Goal: Complete application form: Complete application form

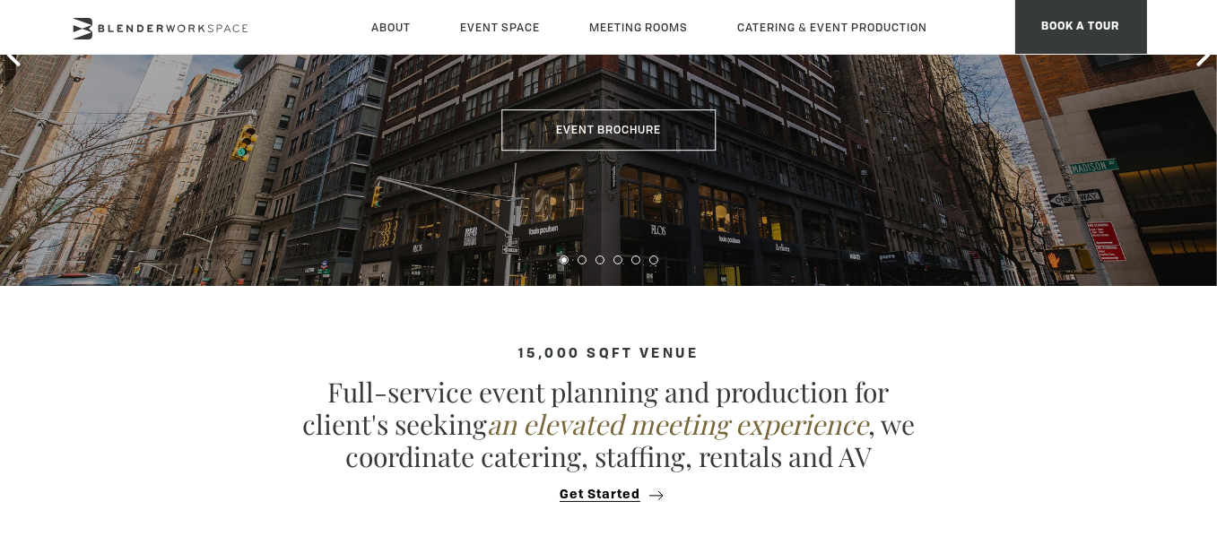
scroll to position [179, 0]
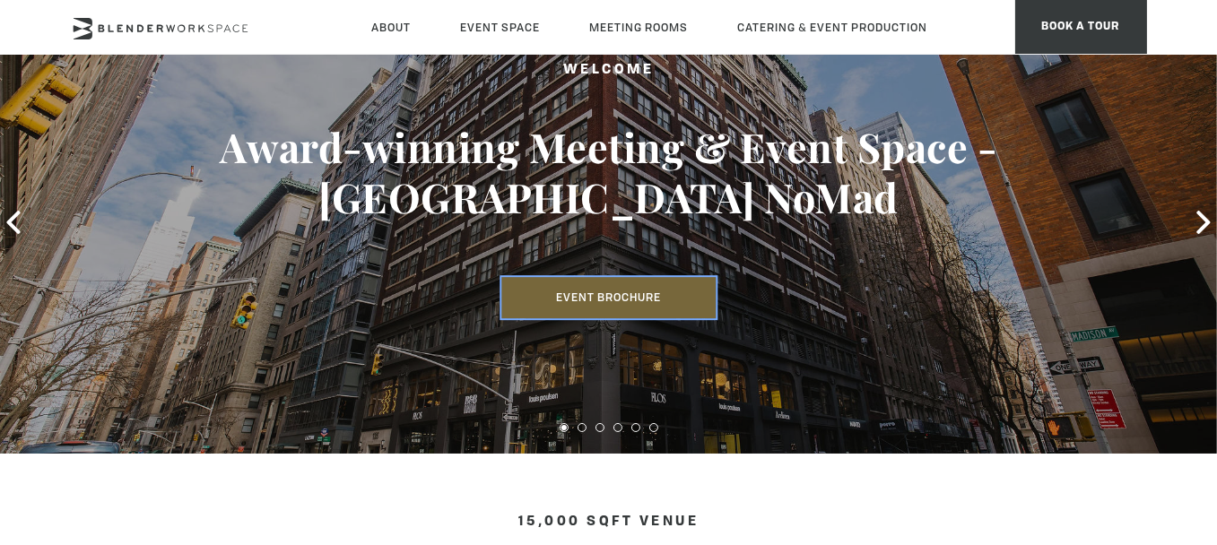
click at [576, 288] on link "Event Brochure" at bounding box center [608, 297] width 214 height 41
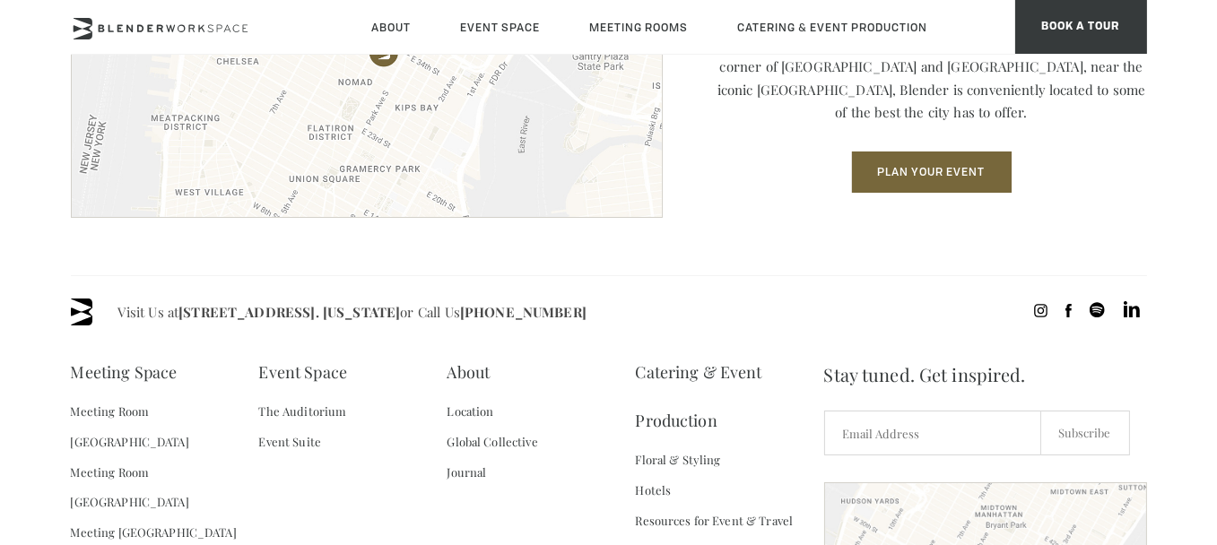
scroll to position [2767, 0]
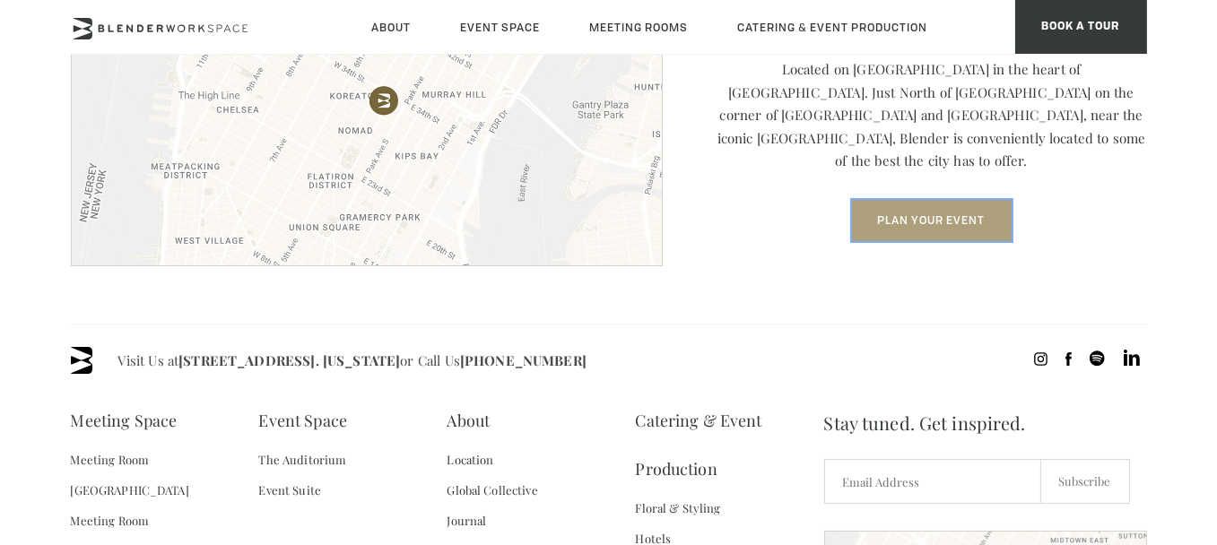
click at [928, 200] on button "Plan Your Event" at bounding box center [932, 220] width 160 height 41
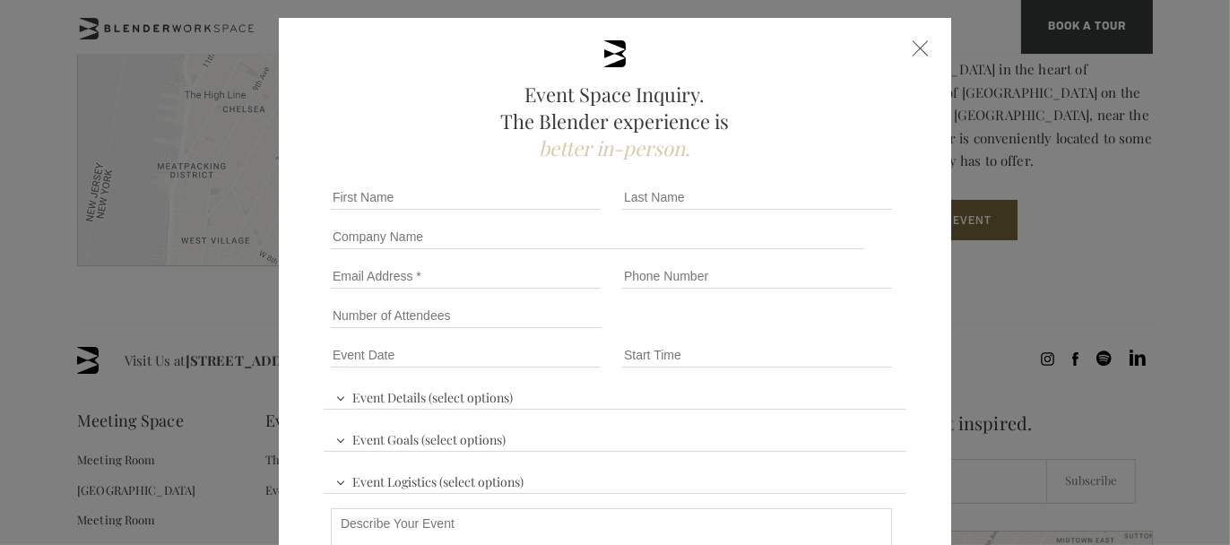
scroll to position [7, 0]
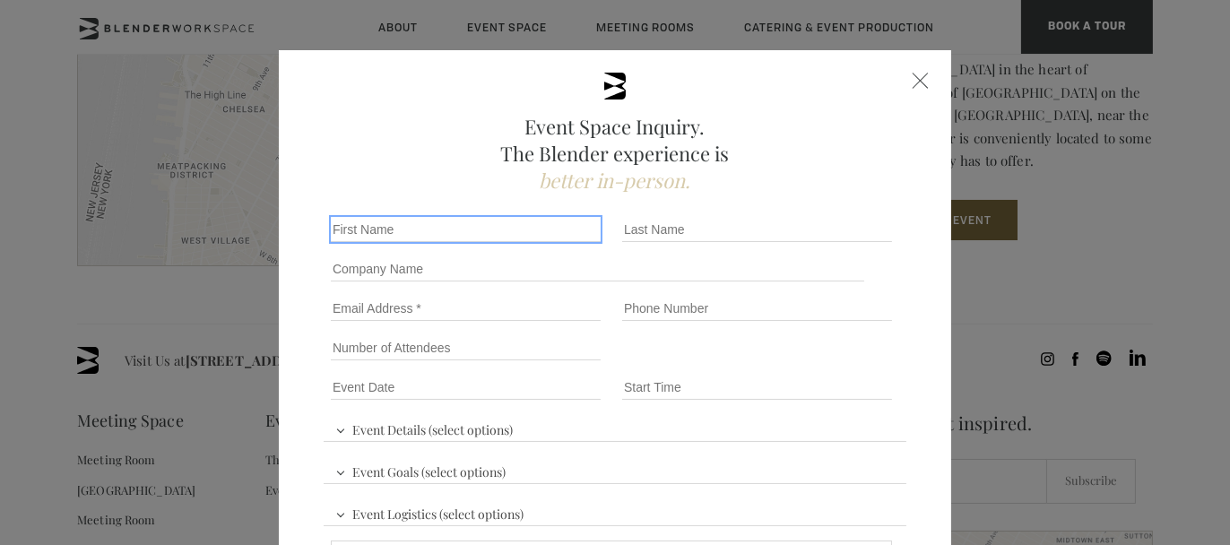
click at [464, 219] on input "First name *" at bounding box center [466, 229] width 270 height 25
type input "[PERSON_NAME]"
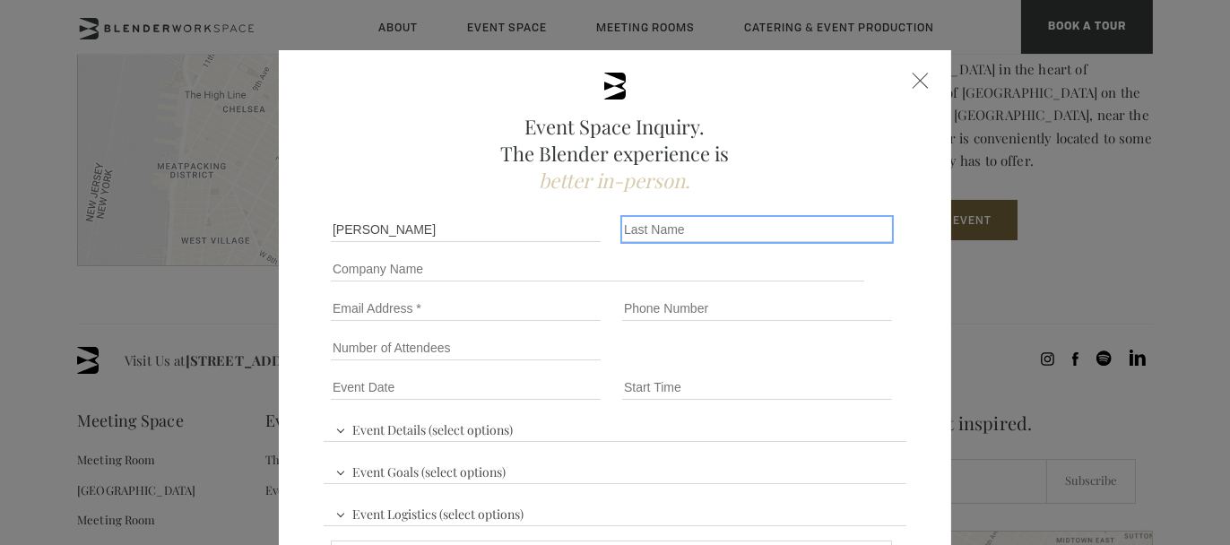
type input "[PERSON_NAME]"
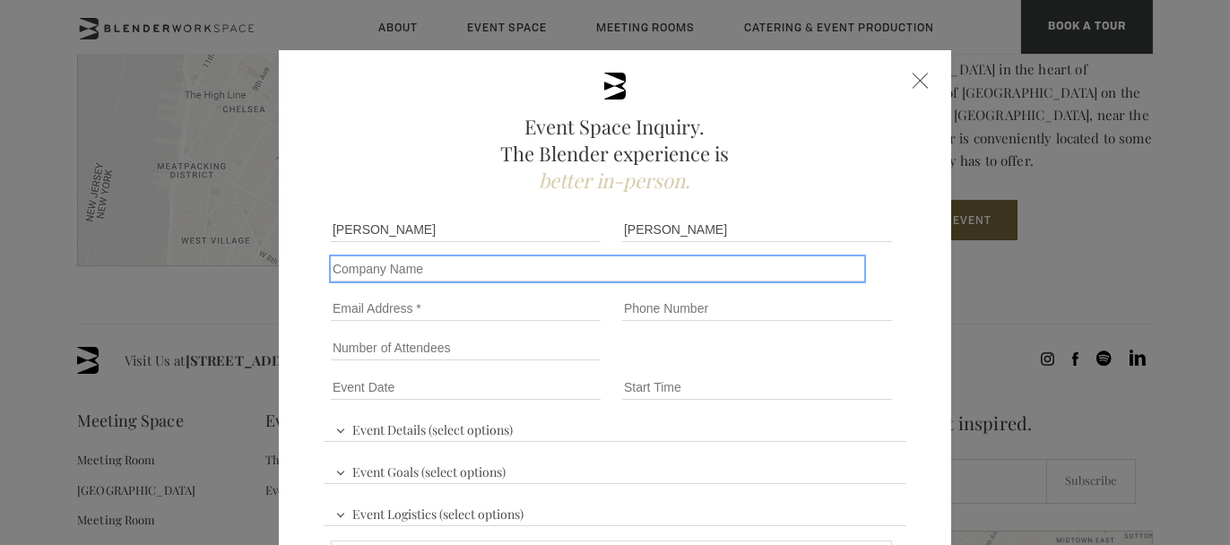
type input "Smyle Creative Limited"
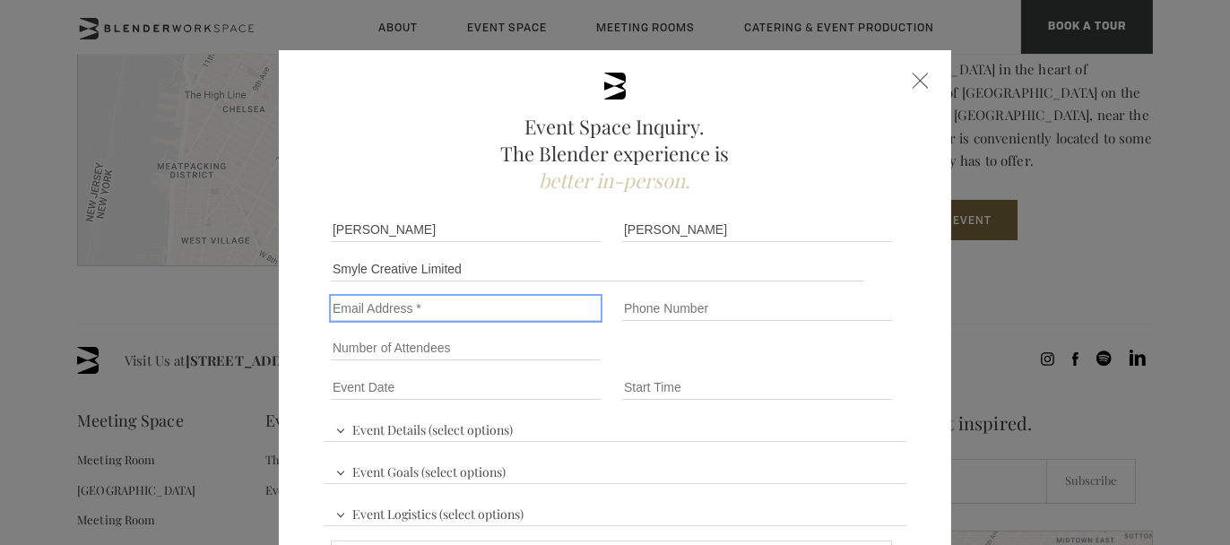
type input "[PERSON_NAME][EMAIL_ADDRESS][PERSON_NAME][DOMAIN_NAME]"
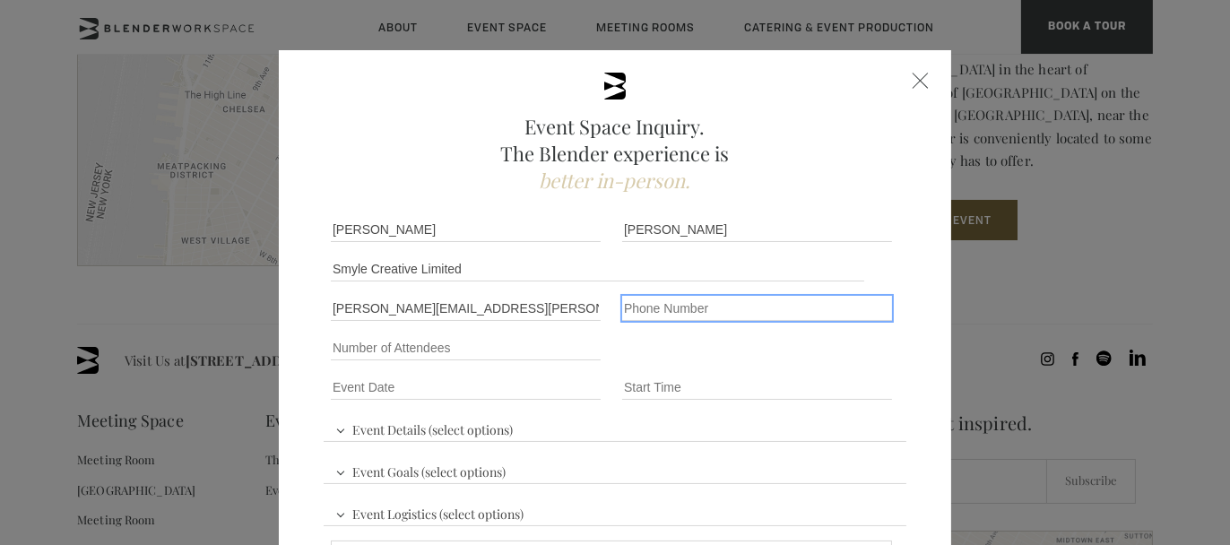
type input "[PHONE_NUMBER]"
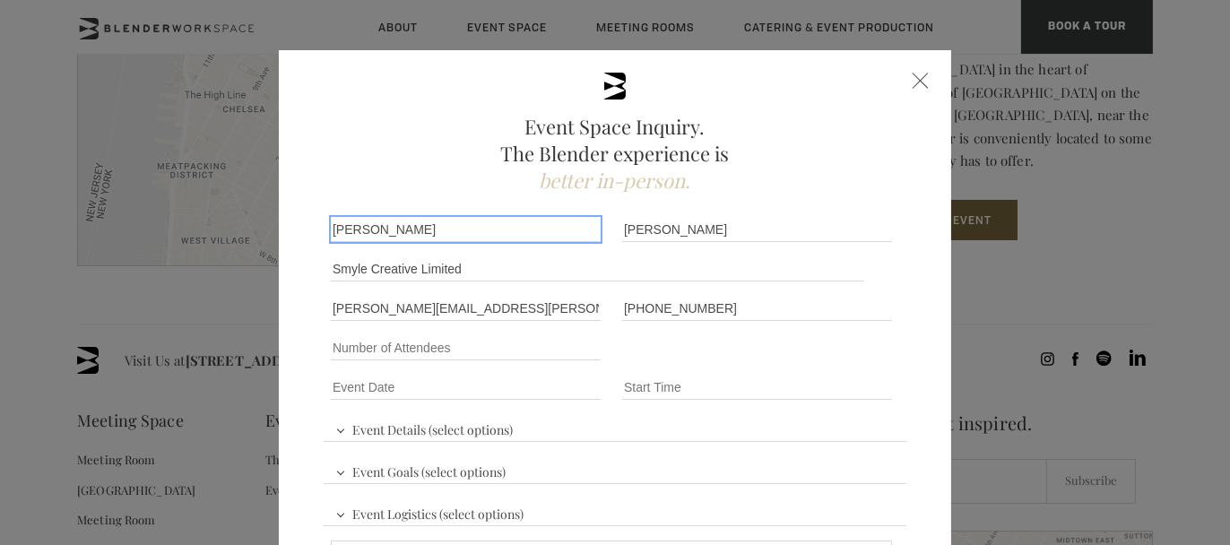
scroll to position [97, 0]
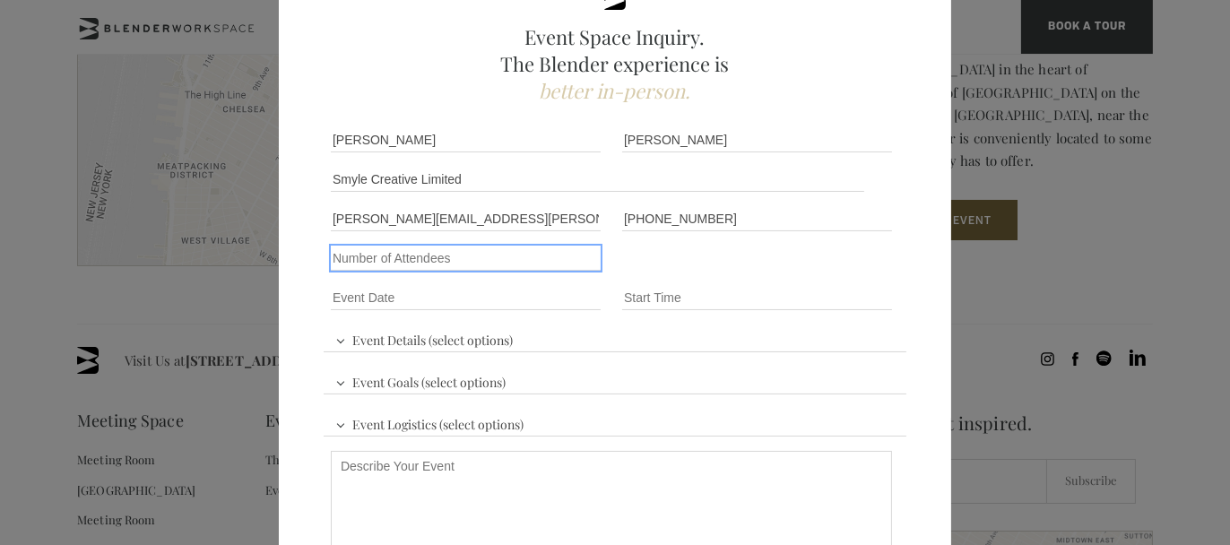
click at [490, 256] on input "Number of Attendees" at bounding box center [466, 258] width 270 height 25
type input "200"
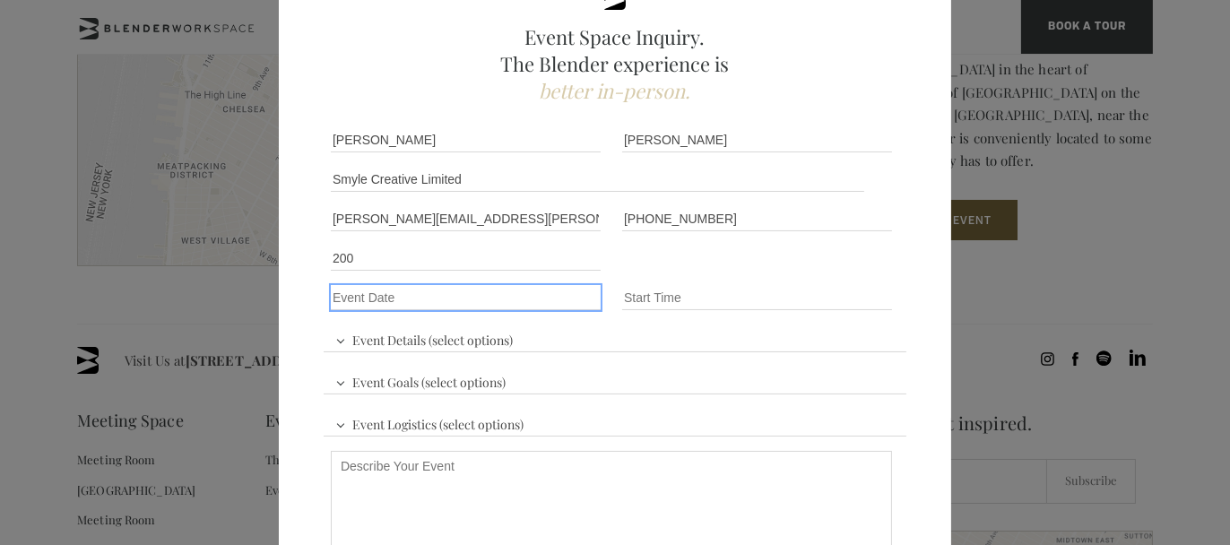
click at [475, 303] on input "Event Date *" at bounding box center [466, 297] width 270 height 25
click at [493, 291] on input "Event Date *" at bounding box center [466, 297] width 270 height 25
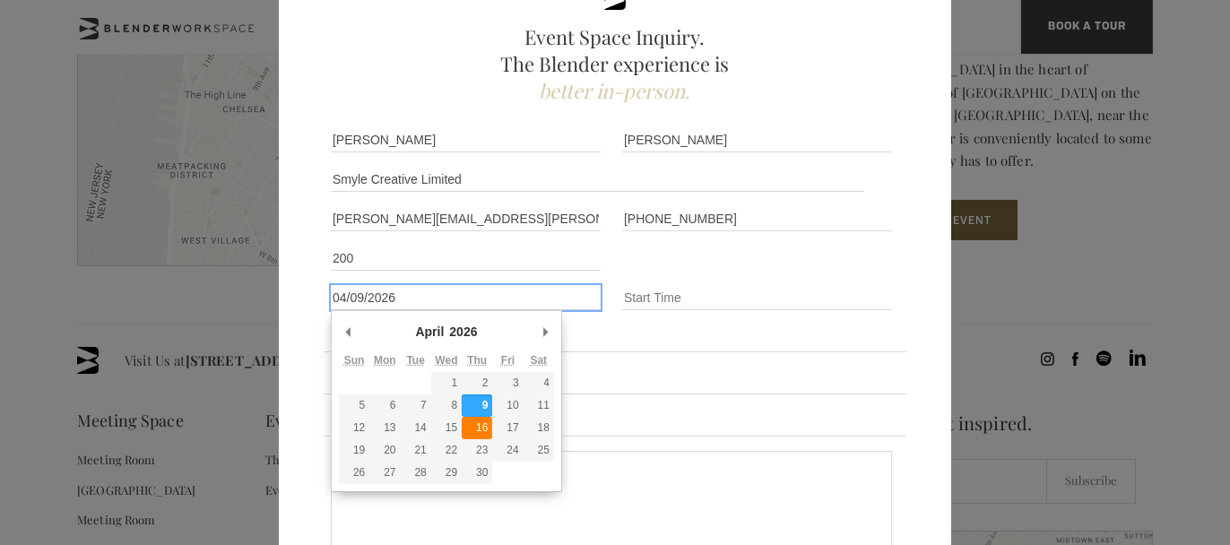
type div "[DATE]"
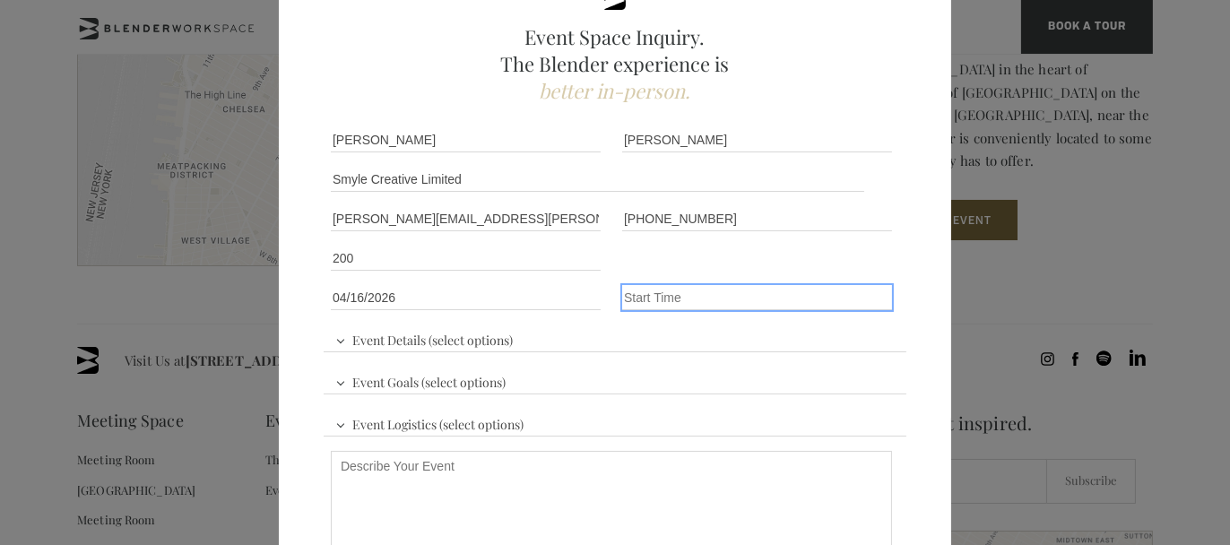
click at [695, 292] on input "Event Time" at bounding box center [757, 297] width 270 height 25
type input "8"
click at [695, 292] on input "8" at bounding box center [757, 297] width 270 height 25
type input "7am"
click at [590, 343] on div "Event Details (select options) Conference Workshop Product Launch Trade Show Fu…" at bounding box center [615, 416] width 583 height 199
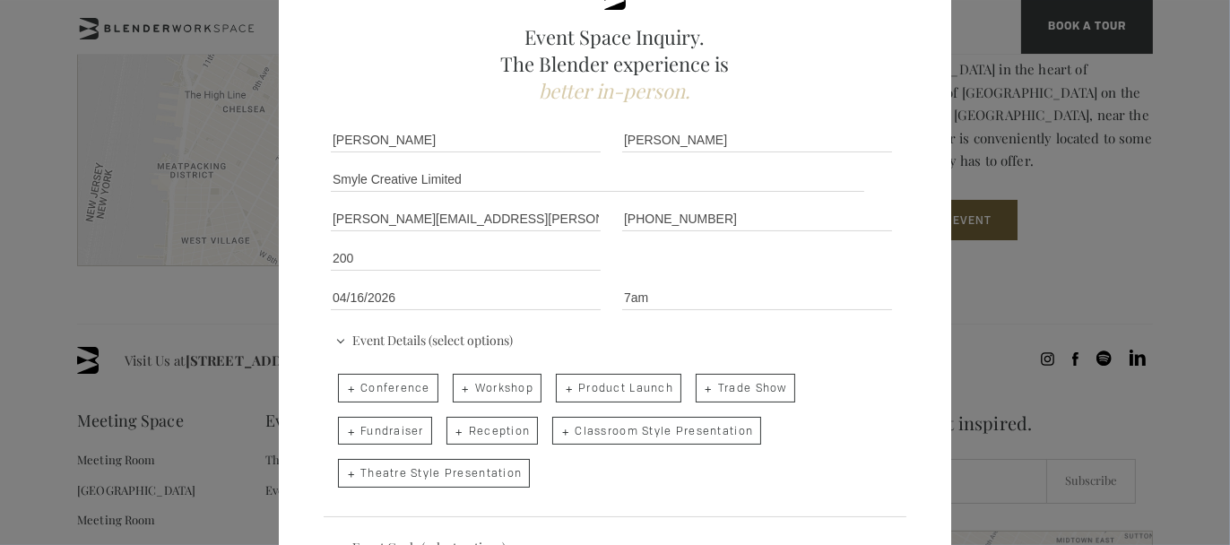
click at [394, 388] on span "Conference" at bounding box center [388, 388] width 100 height 29
click at [343, 388] on input "Conference" at bounding box center [337, 379] width 12 height 25
checkbox input "true"
click at [495, 429] on span "Reception" at bounding box center [493, 431] width 92 height 29
click at [451, 429] on input "Reception" at bounding box center [445, 422] width 12 height 25
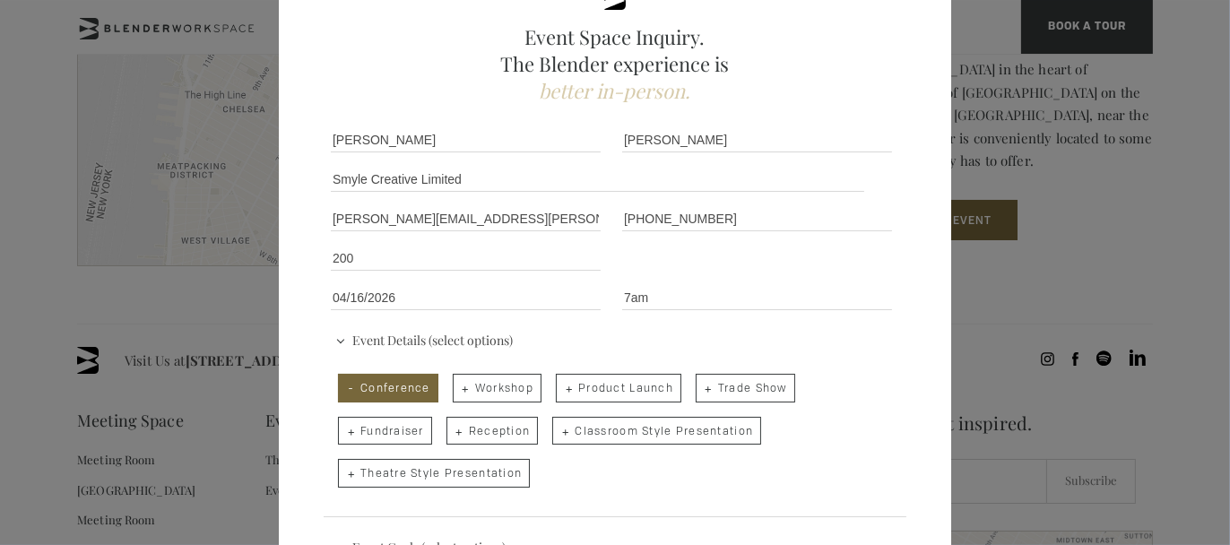
checkbox input "true"
click at [421, 471] on span "Theatre Style Presentation" at bounding box center [434, 473] width 192 height 29
click at [343, 471] on input "Theatre Style Presentation" at bounding box center [337, 464] width 12 height 25
checkbox input "true"
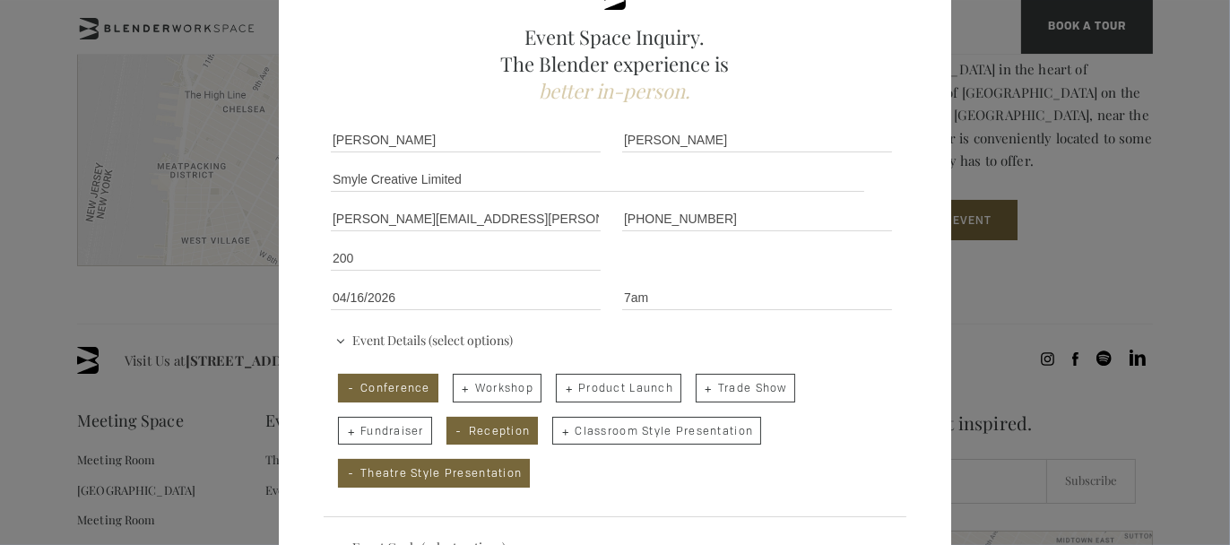
click at [507, 391] on span "Workshop" at bounding box center [497, 388] width 89 height 29
click at [457, 391] on input "Workshop" at bounding box center [452, 379] width 12 height 25
checkbox input "true"
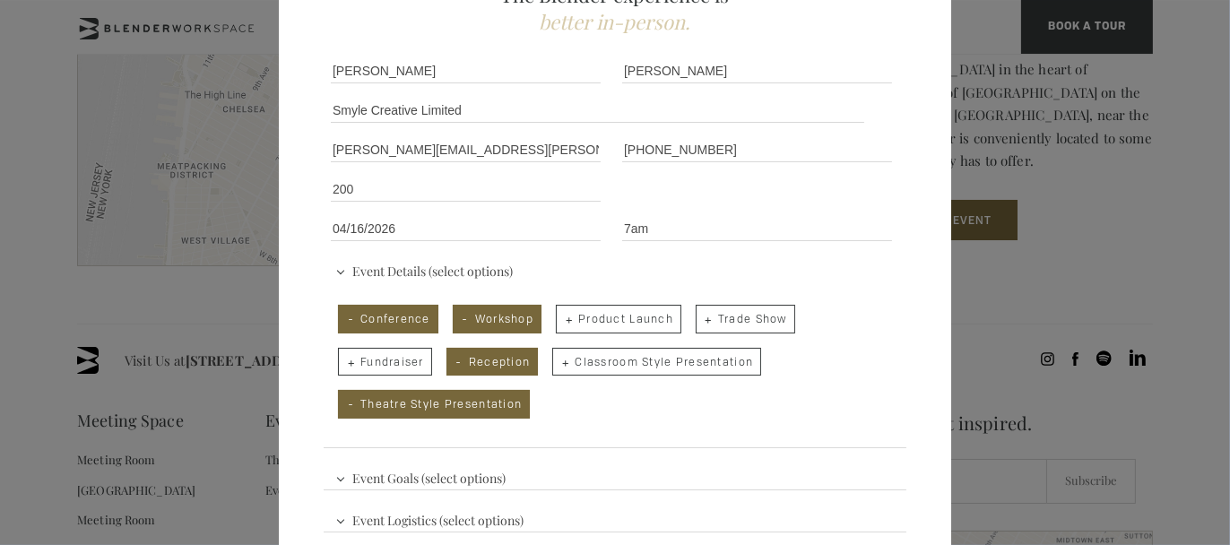
scroll to position [276, 0]
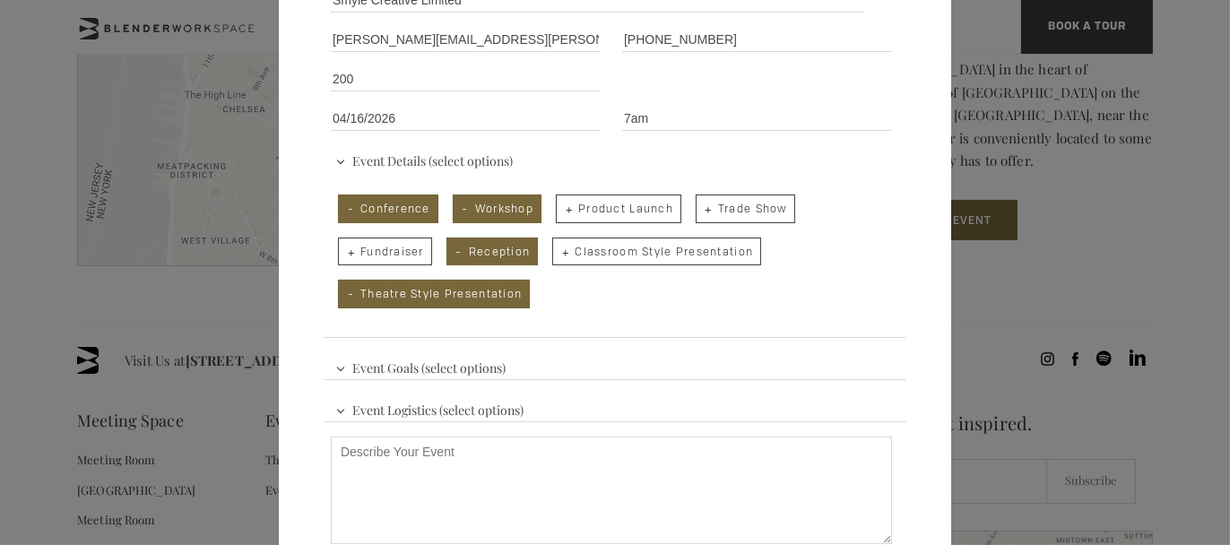
click at [520, 369] on div "Event Goals (select options) Increase Brand Awareness Generate Leads Launch a N…" at bounding box center [615, 444] width 583 height 199
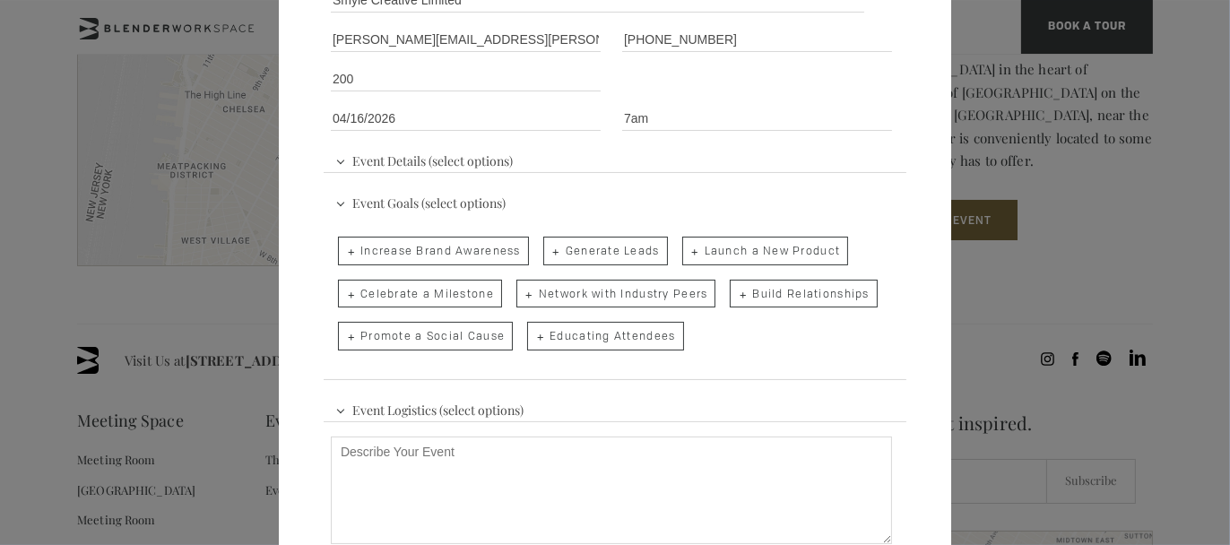
click at [761, 285] on span "Build Relationships" at bounding box center [803, 294] width 147 height 29
click at [734, 285] on input "Build Relationships" at bounding box center [729, 285] width 12 height 25
checkbox input "true"
click at [637, 291] on span "Network with Industry Peers" at bounding box center [616, 294] width 200 height 29
click at [521, 291] on input "Network with Industry Peers" at bounding box center [515, 285] width 12 height 25
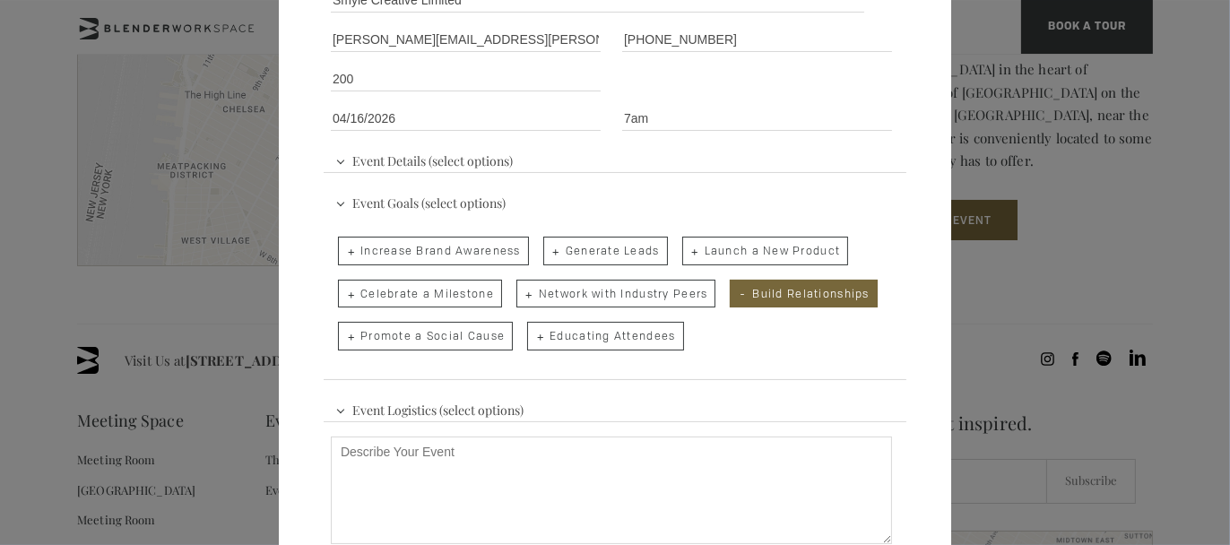
checkbox input "true"
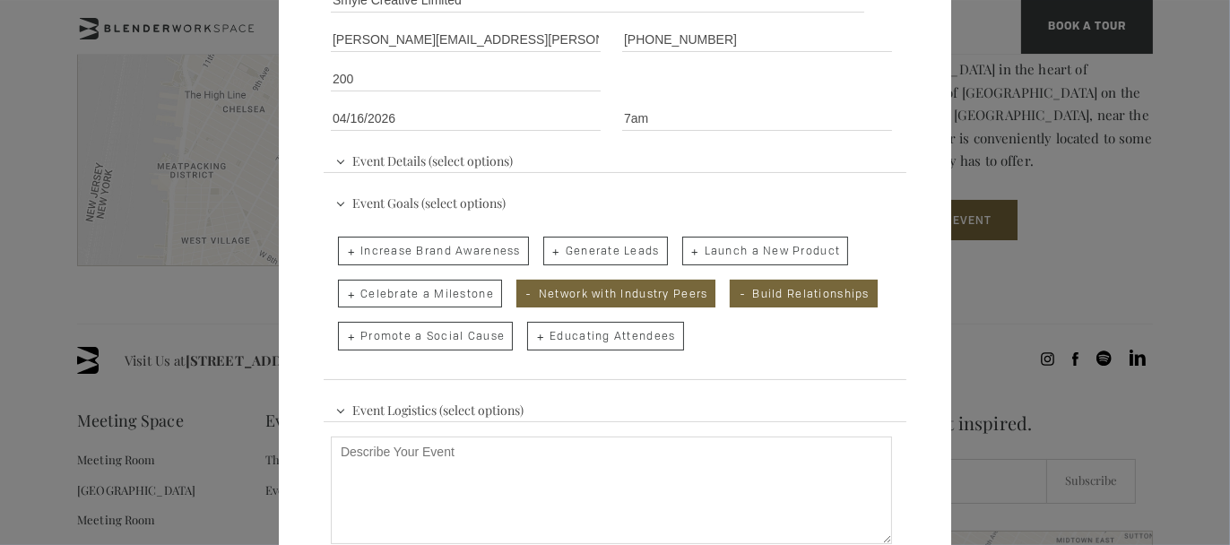
click at [476, 287] on span "Celebrate a Milestone" at bounding box center [420, 294] width 164 height 29
click at [343, 287] on input "Celebrate a Milestone" at bounding box center [337, 285] width 12 height 25
checkbox input "true"
click at [486, 256] on span "Increase Brand Awareness" at bounding box center [433, 251] width 191 height 29
click at [343, 255] on input "Increase Brand Awareness" at bounding box center [337, 242] width 12 height 25
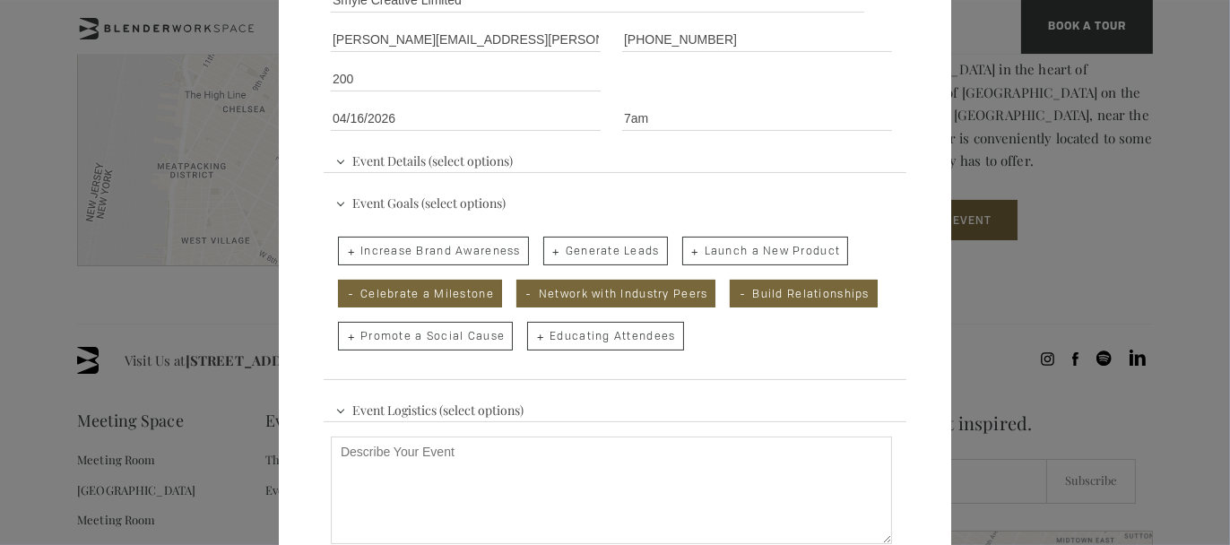
checkbox input "true"
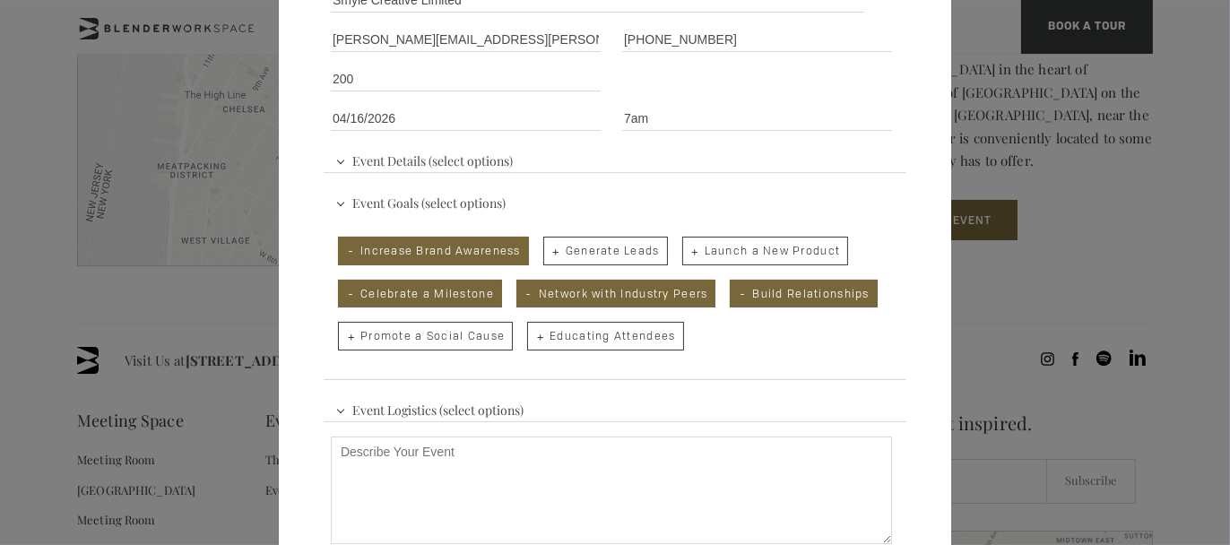
click at [449, 399] on span "Event Logistics (select options)" at bounding box center [429, 408] width 197 height 27
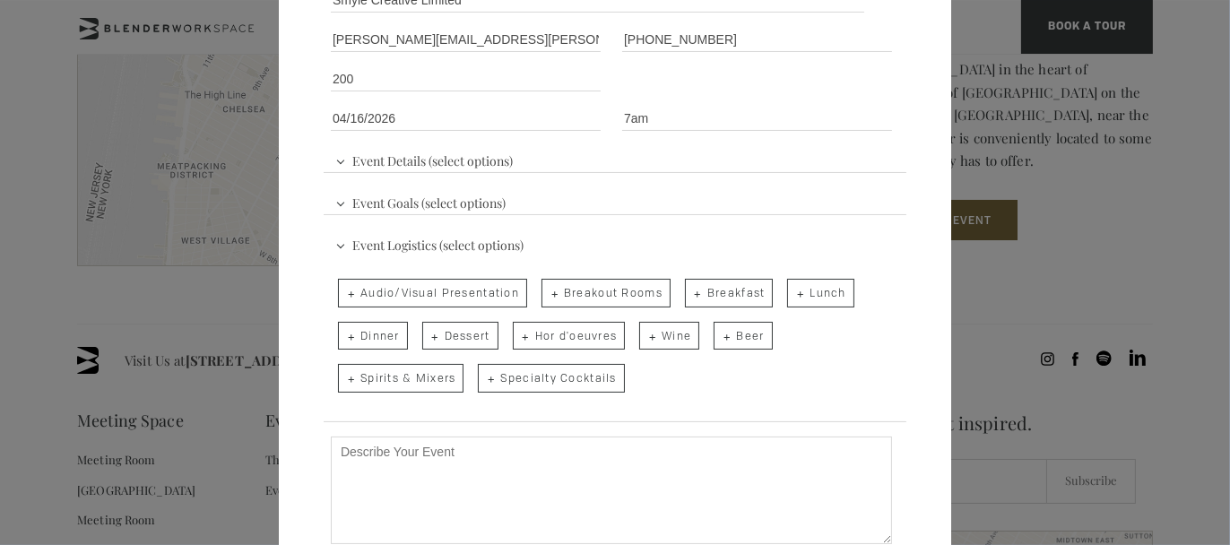
click at [583, 296] on span "Breakout Rooms" at bounding box center [606, 293] width 129 height 29
click at [546, 296] on input "Breakout Rooms" at bounding box center [540, 284] width 12 height 25
checkbox input "true"
drag, startPoint x: 728, startPoint y: 293, endPoint x: 808, endPoint y: 289, distance: 79.9
click at [728, 292] on span "Breakfast" at bounding box center [729, 293] width 89 height 29
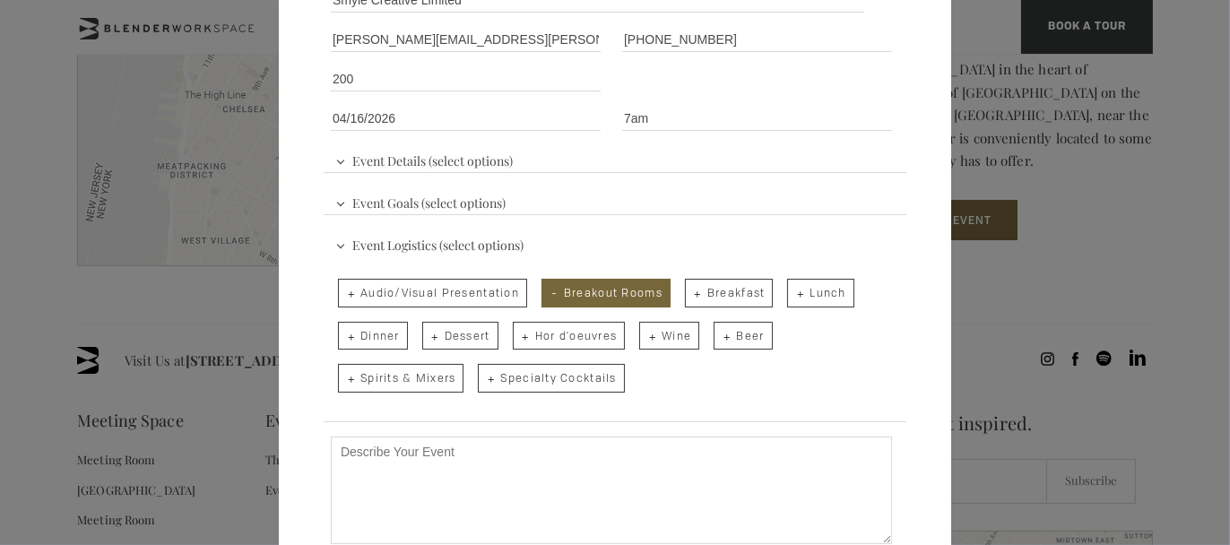
click at [689, 292] on input "Breakfast" at bounding box center [684, 284] width 12 height 25
checkbox input "true"
click at [824, 289] on span "Lunch" at bounding box center [820, 293] width 66 height 29
click at [792, 289] on input "Lunch" at bounding box center [786, 284] width 12 height 25
checkbox input "true"
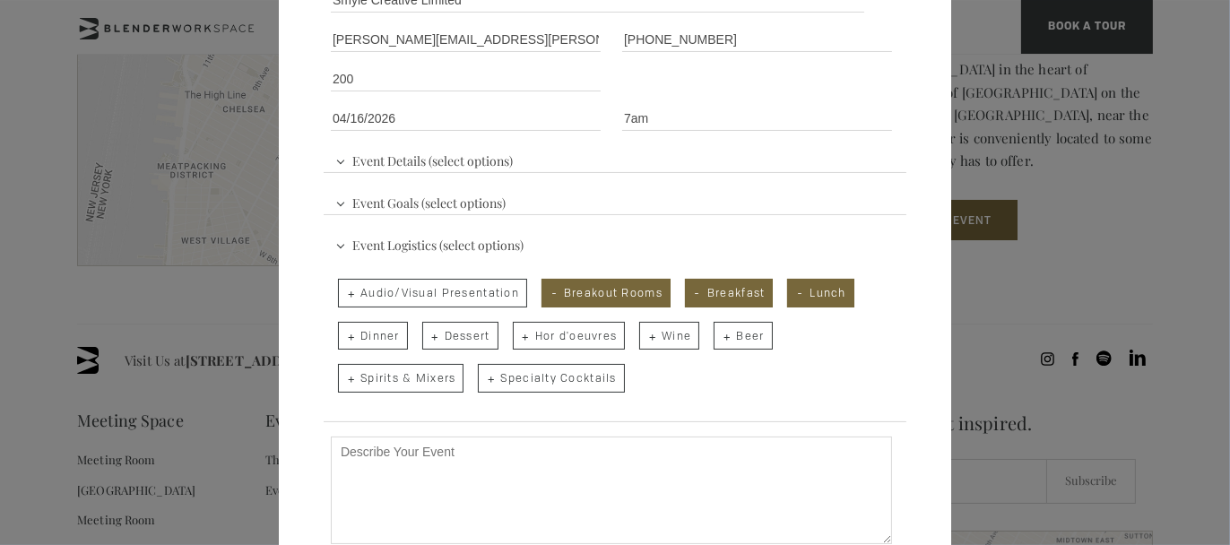
click at [369, 343] on span "Dinner" at bounding box center [373, 336] width 70 height 29
click at [343, 340] on input "Dinner" at bounding box center [337, 327] width 12 height 25
checkbox input "true"
click at [582, 340] on span "Hor d'oeuvres" at bounding box center [569, 336] width 113 height 29
click at [517, 340] on input "Hor d'oeuvres" at bounding box center [512, 327] width 12 height 25
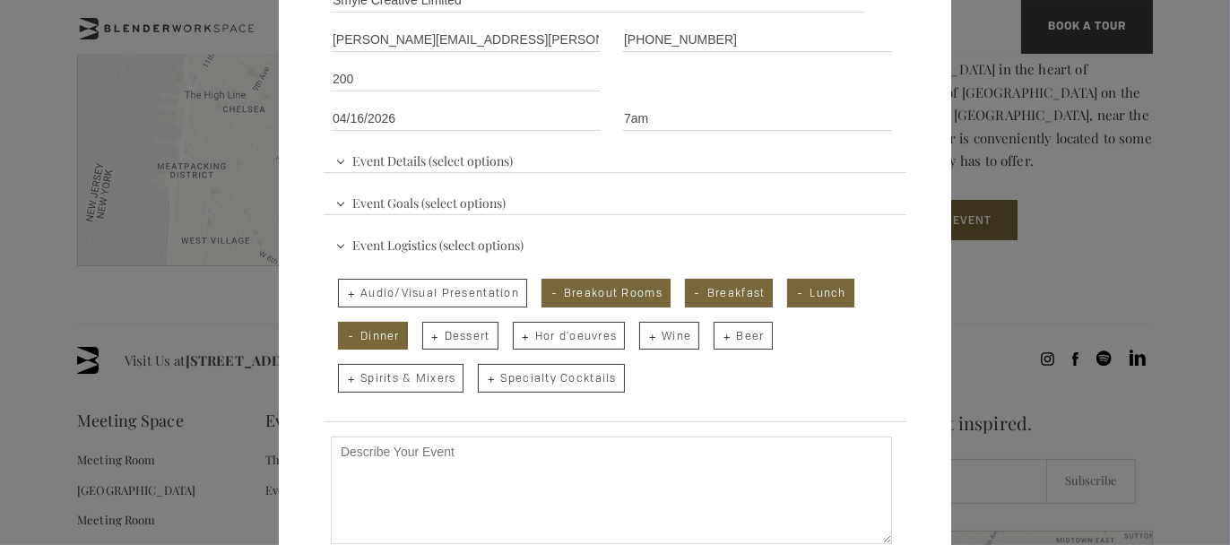
checkbox input "true"
click at [672, 342] on span "Wine" at bounding box center [669, 336] width 60 height 29
click at [644, 340] on input "Wine" at bounding box center [638, 327] width 12 height 25
checkbox input "true"
click at [742, 340] on span "Beer" at bounding box center [743, 336] width 58 height 29
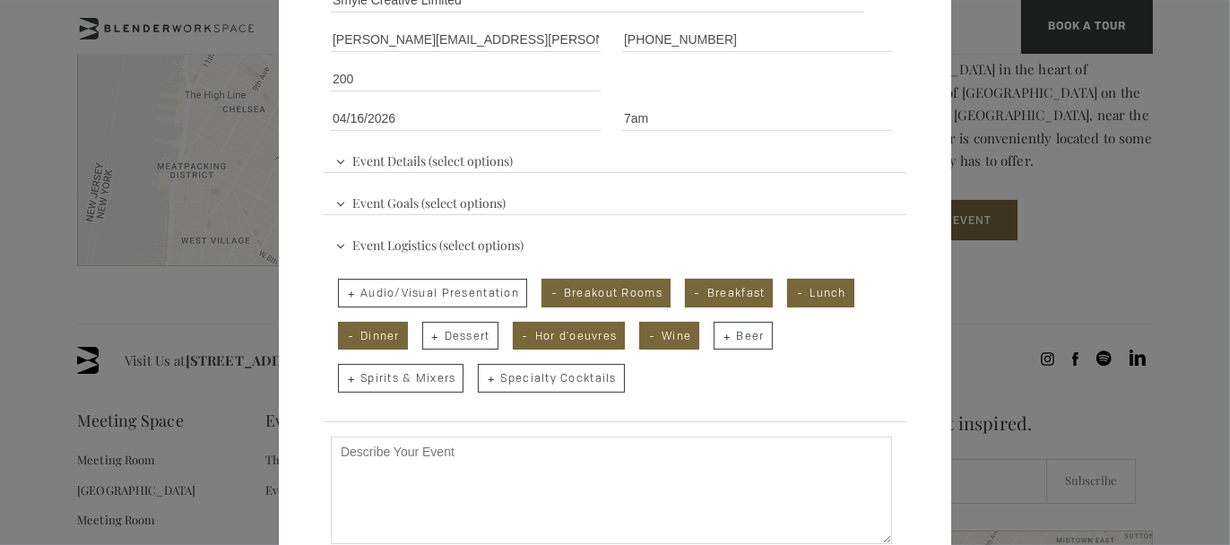
click at [718, 340] on input "Beer" at bounding box center [713, 327] width 12 height 25
checkbox input "true"
click at [414, 453] on textarea "Describe Your Event" at bounding box center [611, 491] width 561 height 108
paste textarea "Hi there We are working with a client who are planning their anniversary flagsh…"
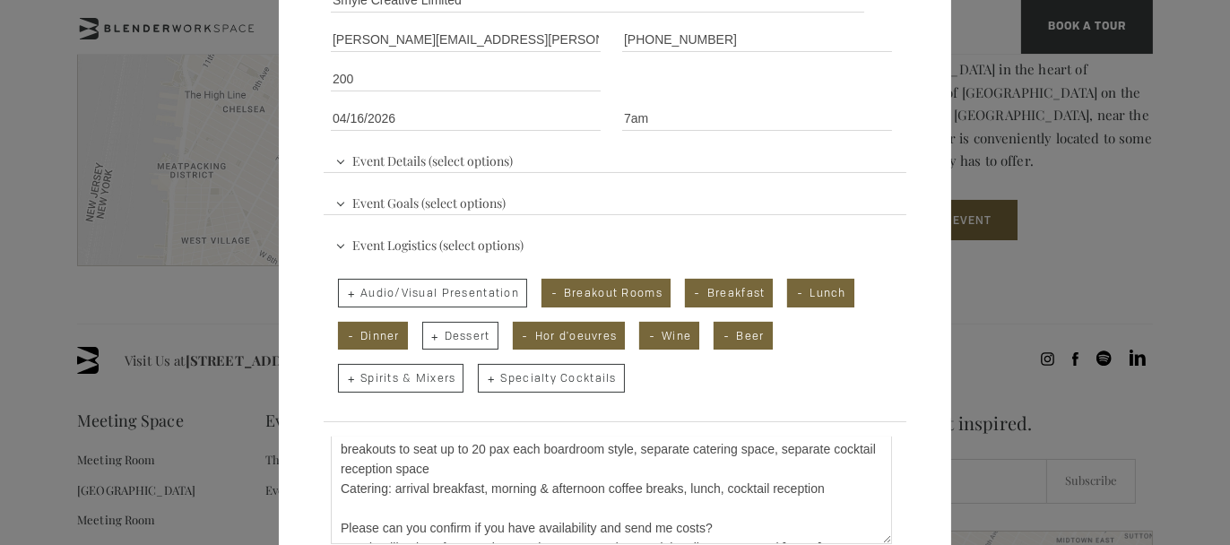
scroll to position [238, 0]
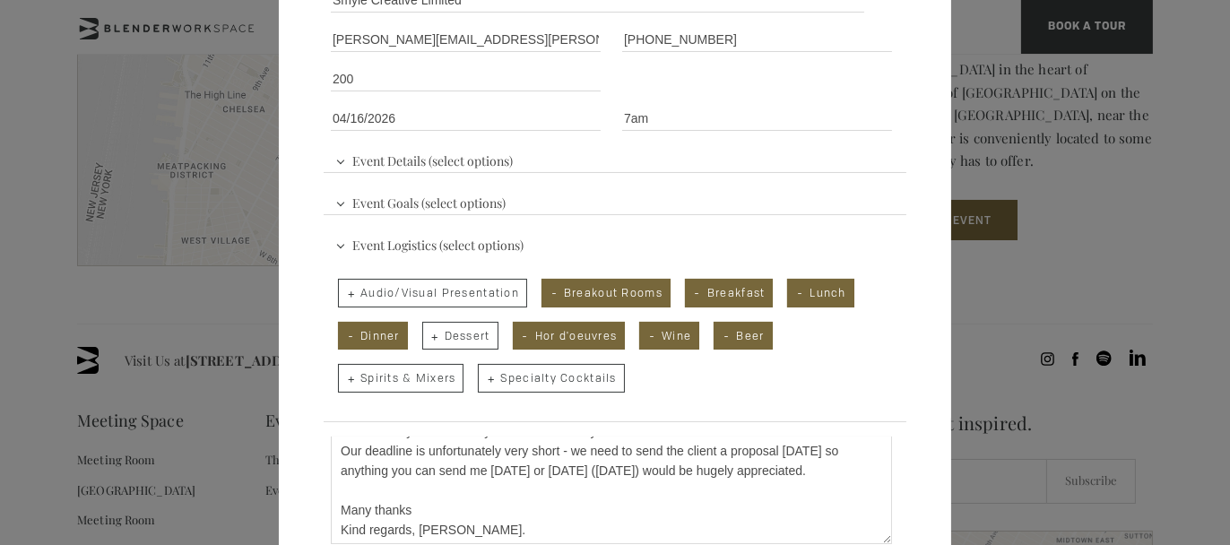
drag, startPoint x: 519, startPoint y: 464, endPoint x: 587, endPoint y: 467, distance: 68.2
click at [587, 467] on textarea "Hi there We are working with a client who are planning their anniversary flagsh…" at bounding box center [611, 491] width 561 height 108
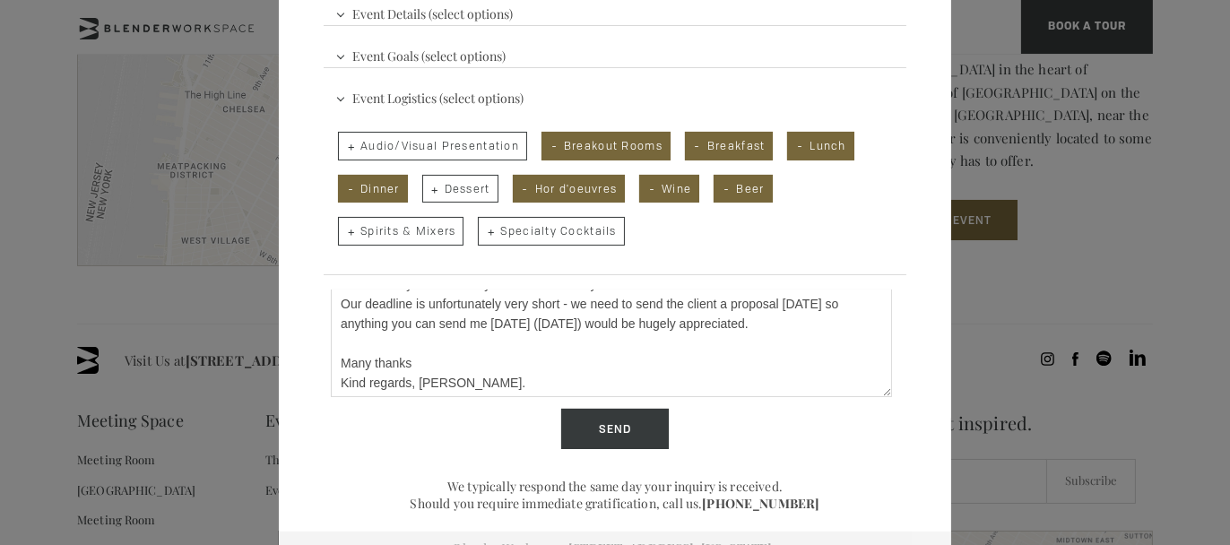
scroll to position [439, 0]
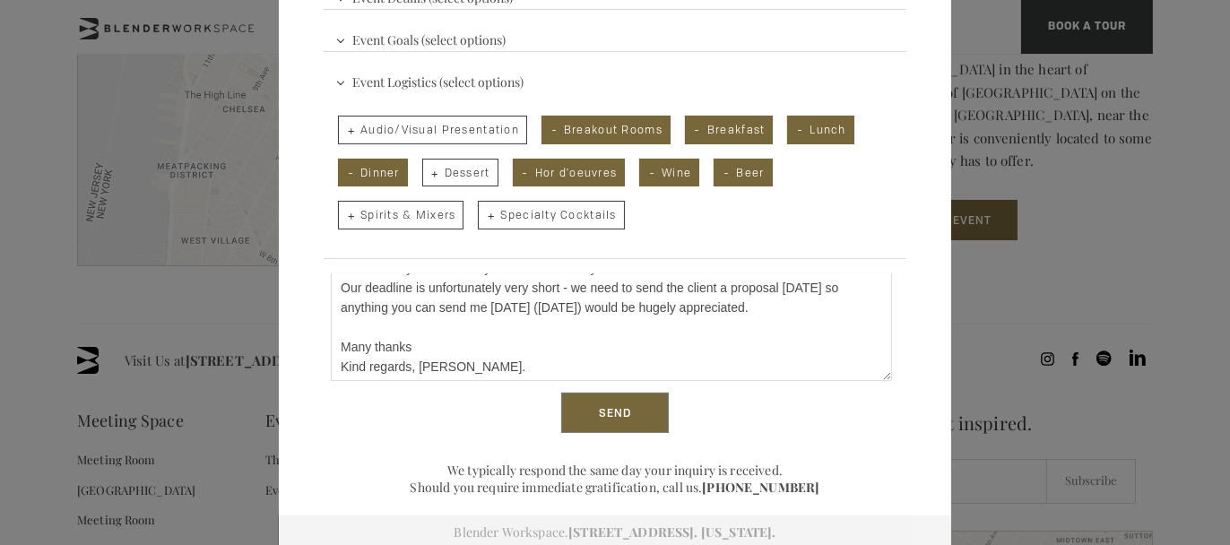
type textarea "Hi there We are working with a client who are planning their anniversary flagsh…"
click at [596, 409] on input "Send" at bounding box center [615, 413] width 108 height 41
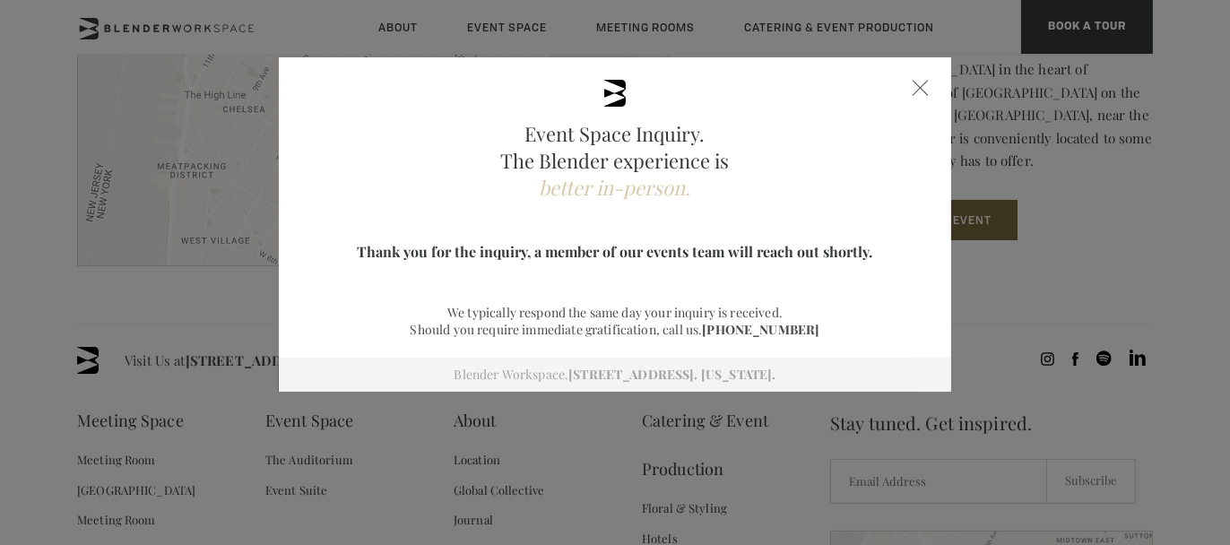
scroll to position [0, 0]
